Goal: Transaction & Acquisition: Subscribe to service/newsletter

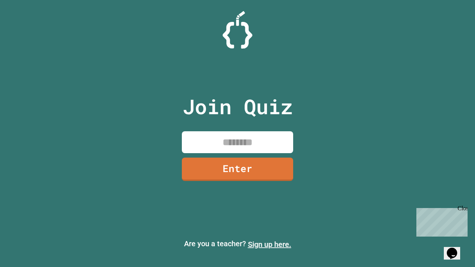
click at [269, 245] on link "Sign up here." at bounding box center [269, 244] width 43 height 9
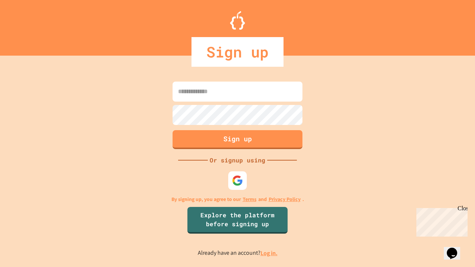
click at [269, 253] on link "Log in." at bounding box center [268, 253] width 17 height 8
